Goal: Participate in discussion

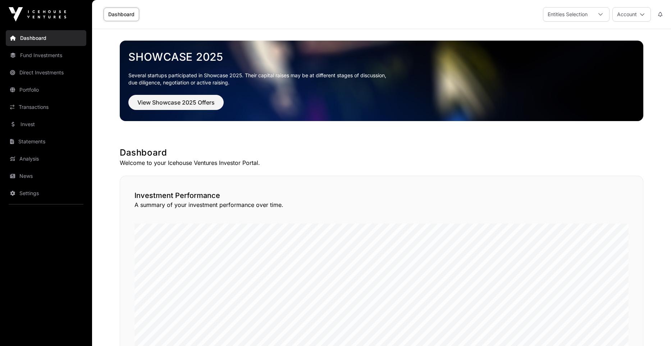
click at [36, 106] on link "Transactions" at bounding box center [46, 107] width 81 height 16
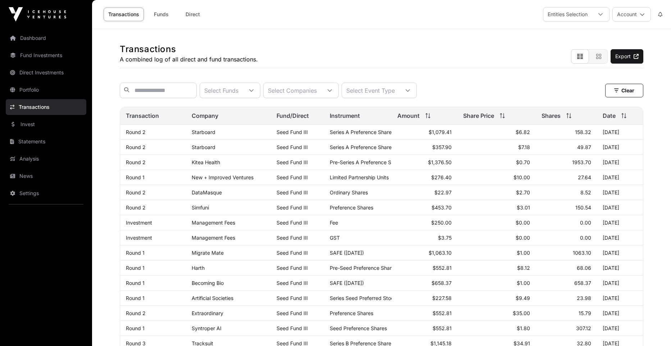
click at [37, 126] on link "Invest" at bounding box center [46, 124] width 81 height 16
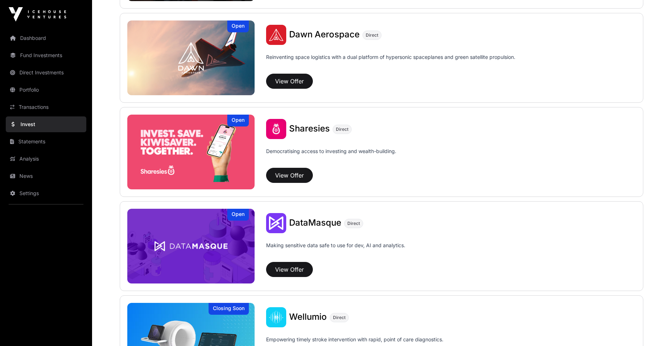
scroll to position [881, 0]
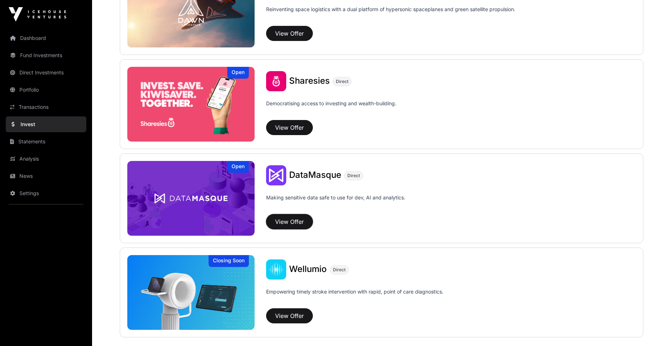
click at [297, 222] on button "View Offer" at bounding box center [289, 221] width 47 height 15
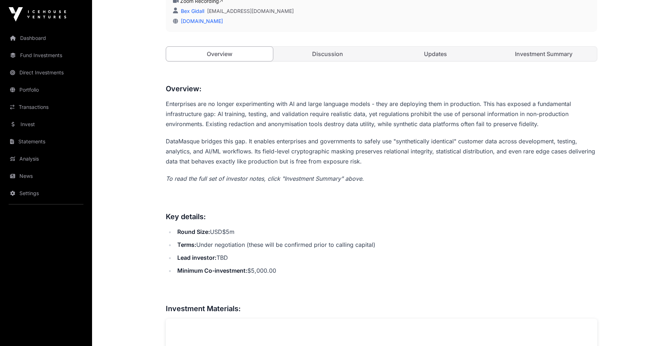
scroll to position [252, 0]
click at [341, 60] on link "Discussion" at bounding box center [327, 53] width 107 height 14
